Goal: Task Accomplishment & Management: Manage account settings

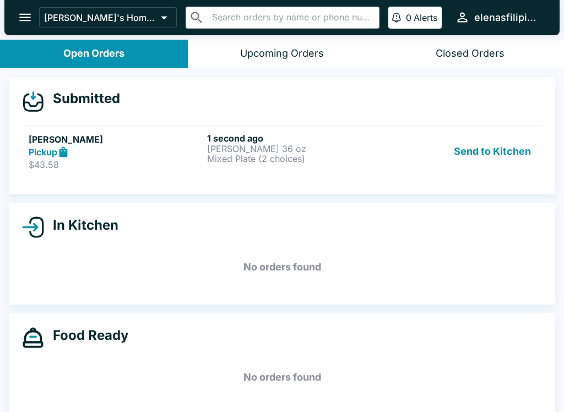
click at [40, 131] on link "[PERSON_NAME] Pickup $43.58 1 second ago [PERSON_NAME] 36 oz Mixed Plate (2 cho…" at bounding box center [282, 152] width 520 height 52
click at [42, 158] on div "Pickup" at bounding box center [116, 152] width 174 height 13
click at [43, 140] on h5 "[PERSON_NAME]" at bounding box center [116, 139] width 174 height 13
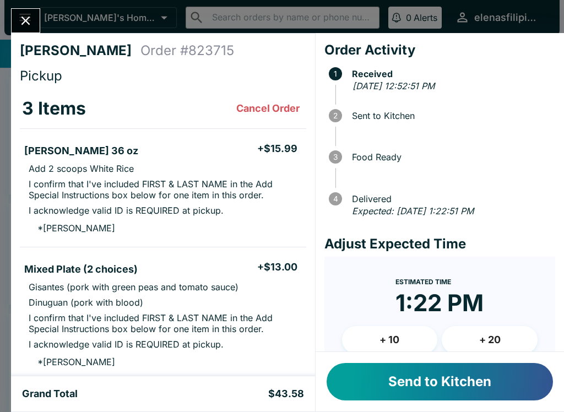
click at [354, 373] on button "Send to Kitchen" at bounding box center [440, 381] width 226 height 37
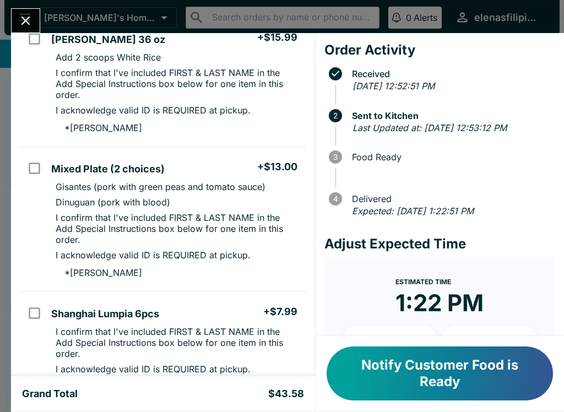
scroll to position [115, 0]
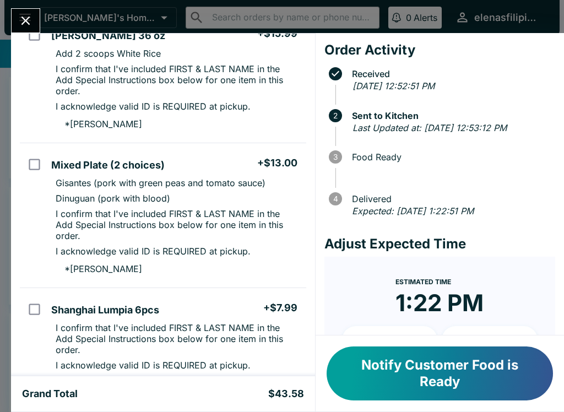
click at [250, 206] on li "I confirm that I've included FIRST & LAST NAME in the Add Special Instructions …" at bounding box center [176, 224] width 259 height 37
checkbox input "true"
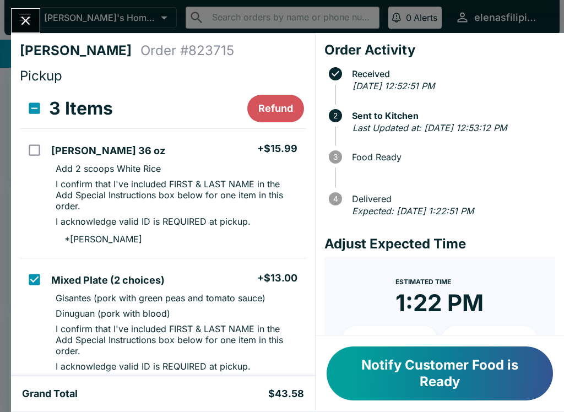
scroll to position [0, 0]
click at [37, 105] on input "select all" at bounding box center [34, 108] width 25 height 25
checkbox input "true"
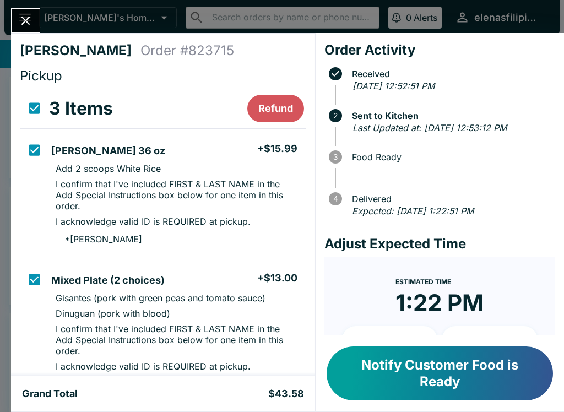
click at [15, 267] on div "[PERSON_NAME] Order # 823715 Pickup 3 Items Refund [PERSON_NAME] 36 oz + $15.99…" at bounding box center [163, 204] width 304 height 343
click at [260, 115] on button "Refund" at bounding box center [275, 109] width 57 height 28
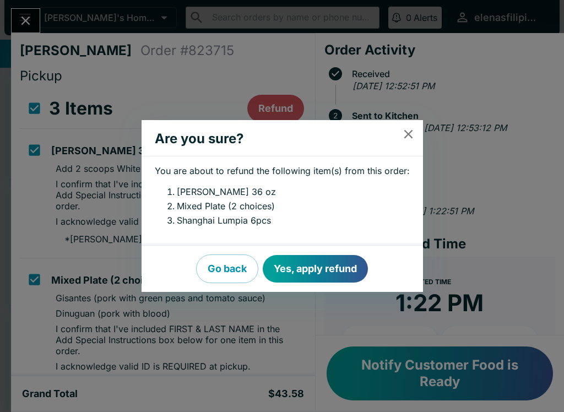
scroll to position [0, 0]
click at [215, 270] on button "Go back" at bounding box center [227, 269] width 62 height 29
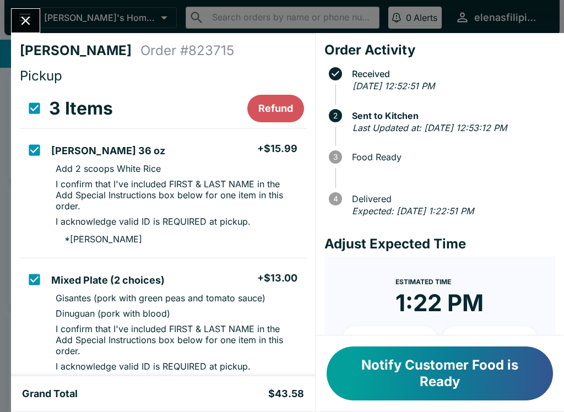
click at [112, 73] on h4 "Pickup" at bounding box center [163, 76] width 287 height 17
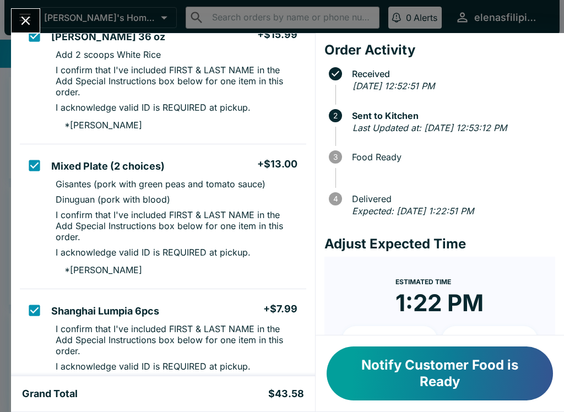
scroll to position [116, 0]
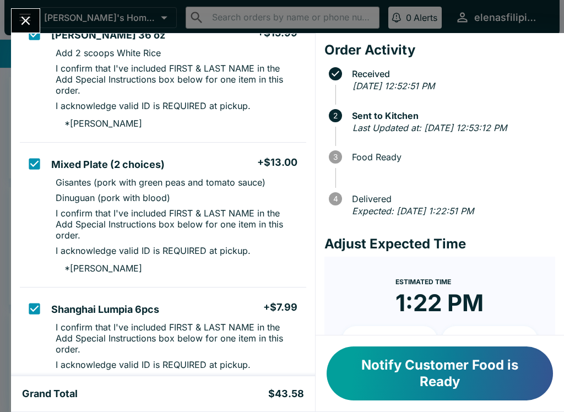
click at [24, 160] on input "orders table" at bounding box center [34, 164] width 25 height 25
checkbox input "false"
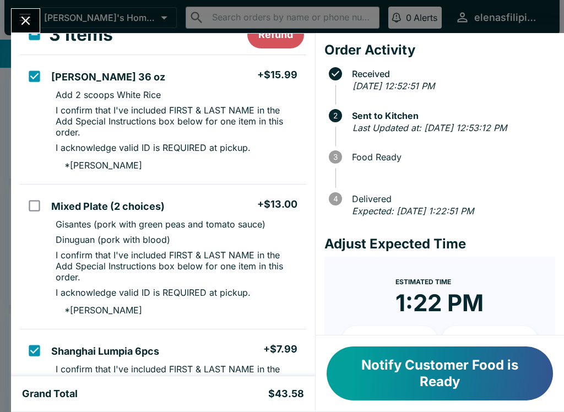
scroll to position [68, 0]
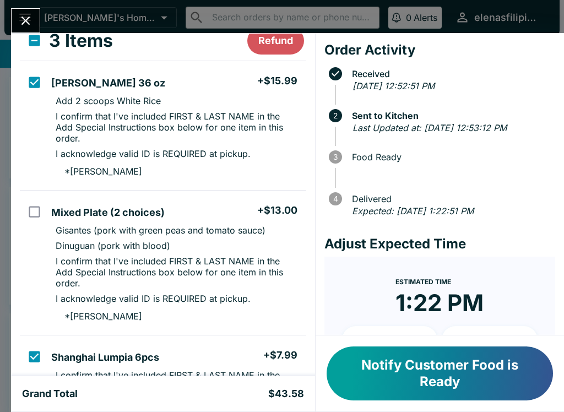
click at [21, 156] on td "orders table" at bounding box center [33, 125] width 27 height 129
click at [26, 80] on input "orders table" at bounding box center [34, 82] width 25 height 25
click at [26, 77] on input "orders table" at bounding box center [34, 82] width 25 height 25
checkbox input "false"
click at [13, 66] on div "[PERSON_NAME] Order # 823715 Pickup 3 Items Refund [PERSON_NAME] 36 oz + $15.99…" at bounding box center [163, 204] width 304 height 343
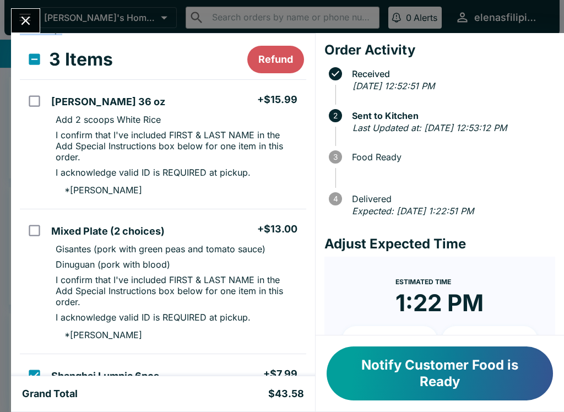
scroll to position [48, 0]
click at [28, 63] on input "select all" at bounding box center [34, 59] width 25 height 25
checkbox input "true"
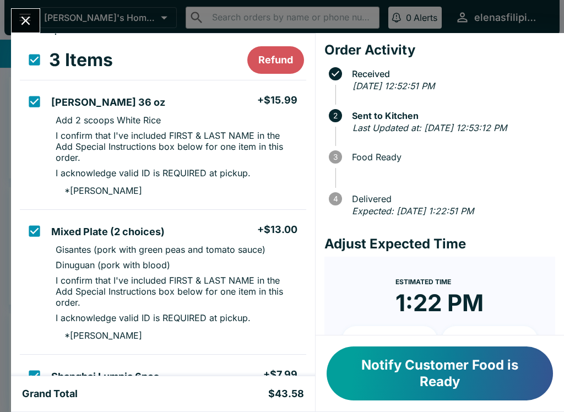
click at [27, 58] on input "select all" at bounding box center [34, 59] width 25 height 25
checkbox input "false"
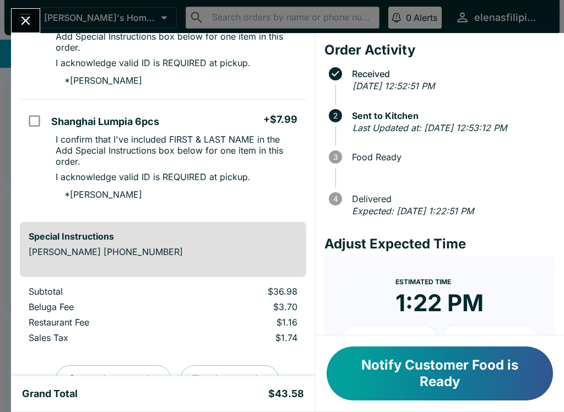
scroll to position [304, 0]
click at [392, 387] on button "Notify Customer Food is Ready" at bounding box center [440, 374] width 226 height 54
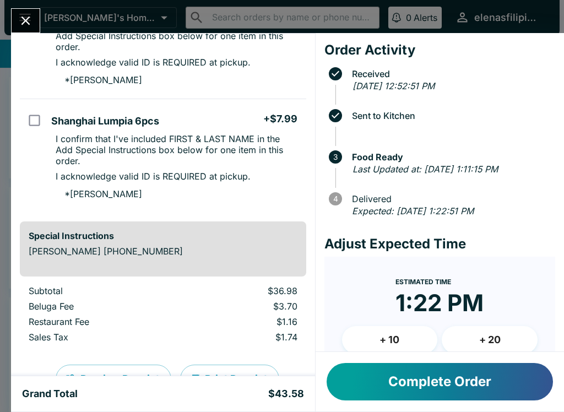
click at [383, 388] on button "Complete Order" at bounding box center [440, 381] width 226 height 37
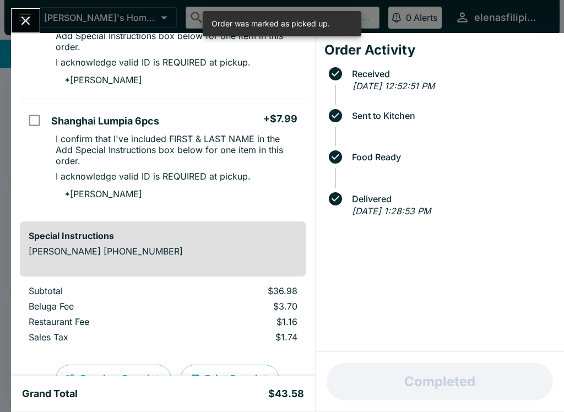
click at [22, 26] on icon "Close" at bounding box center [25, 20] width 15 height 15
